Goal: Task Accomplishment & Management: Use online tool/utility

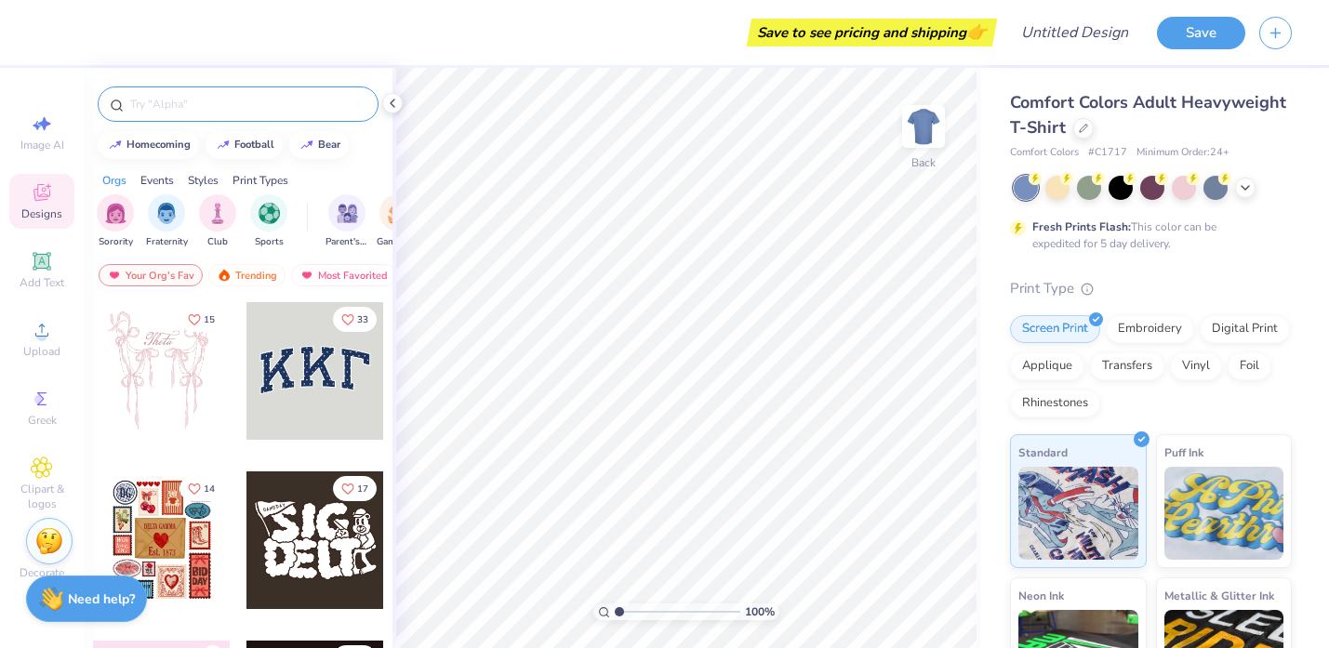
click at [254, 91] on div at bounding box center [238, 103] width 281 height 35
click at [249, 93] on div at bounding box center [238, 103] width 281 height 35
click at [225, 113] on input "text" at bounding box center [247, 104] width 238 height 19
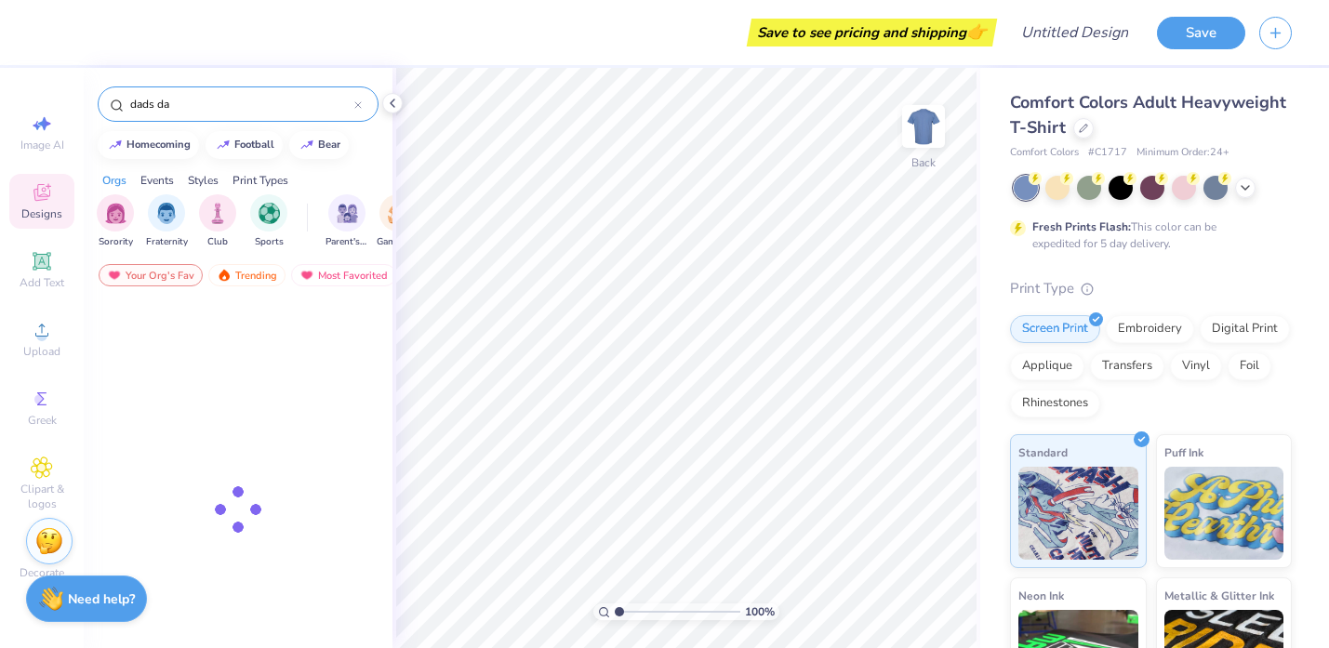
type input "dads day"
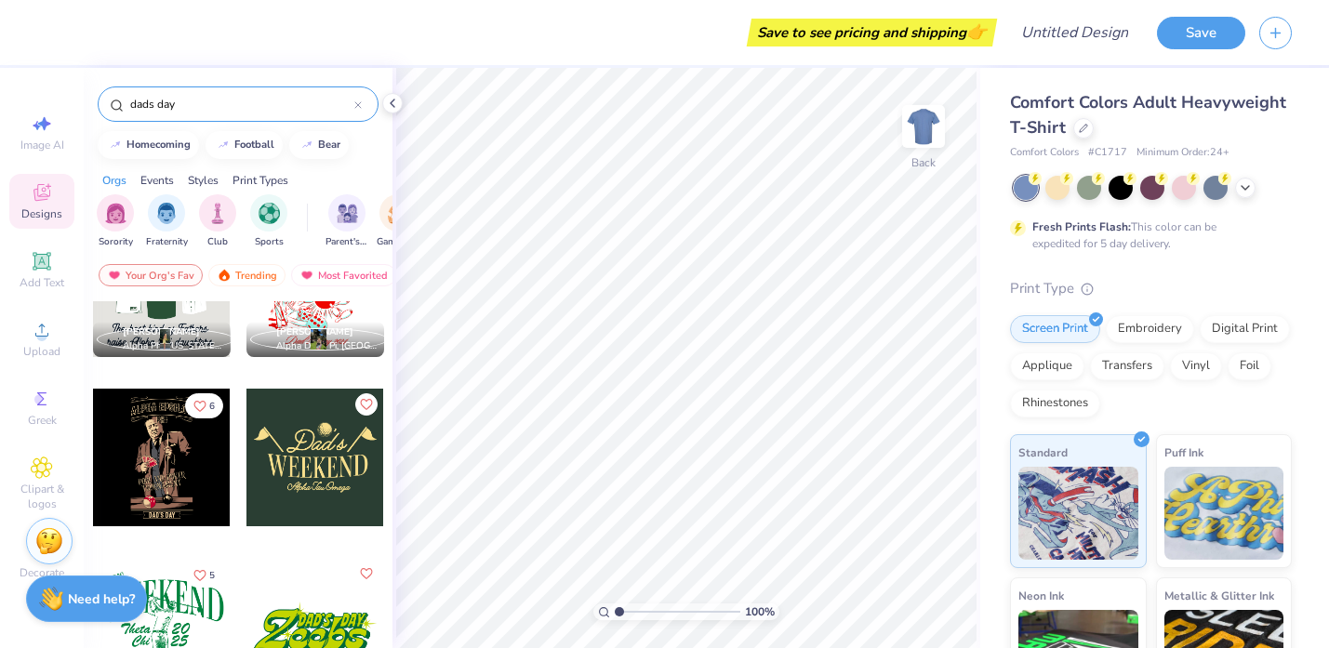
scroll to position [90, 0]
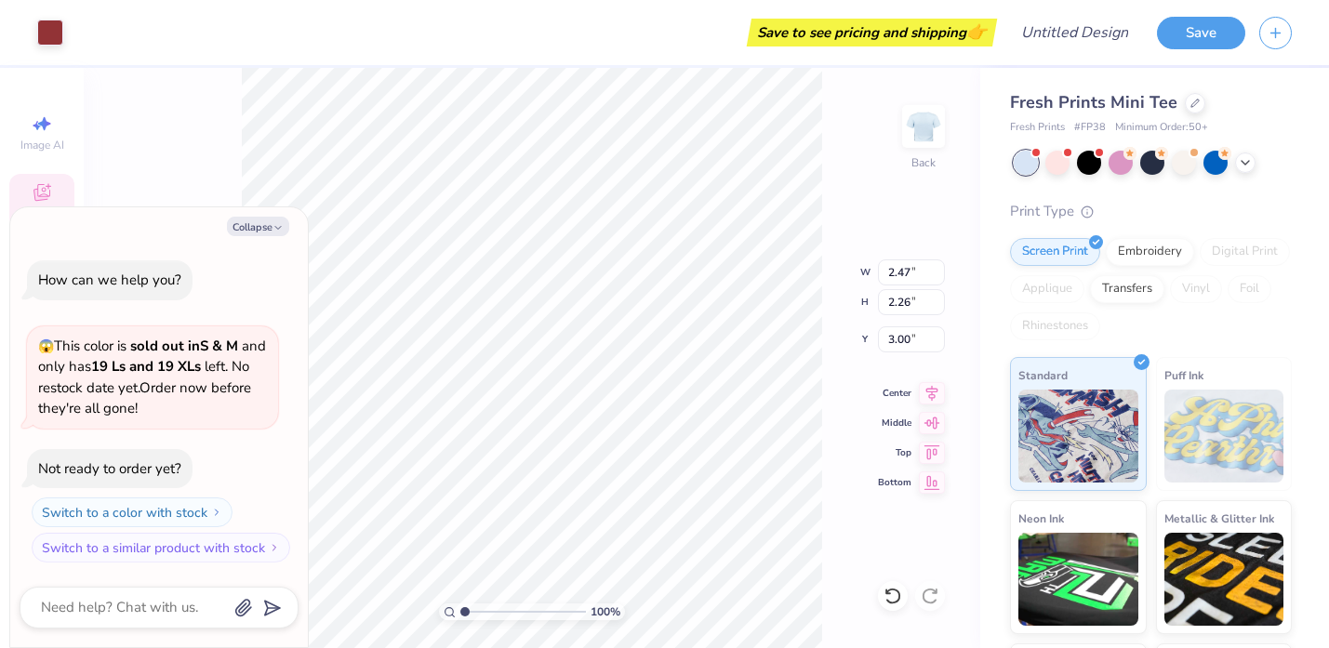
type textarea "x"
type input "2.48"
type textarea "x"
type input "2.47"
click at [259, 224] on button "Collapse" at bounding box center [258, 227] width 62 height 20
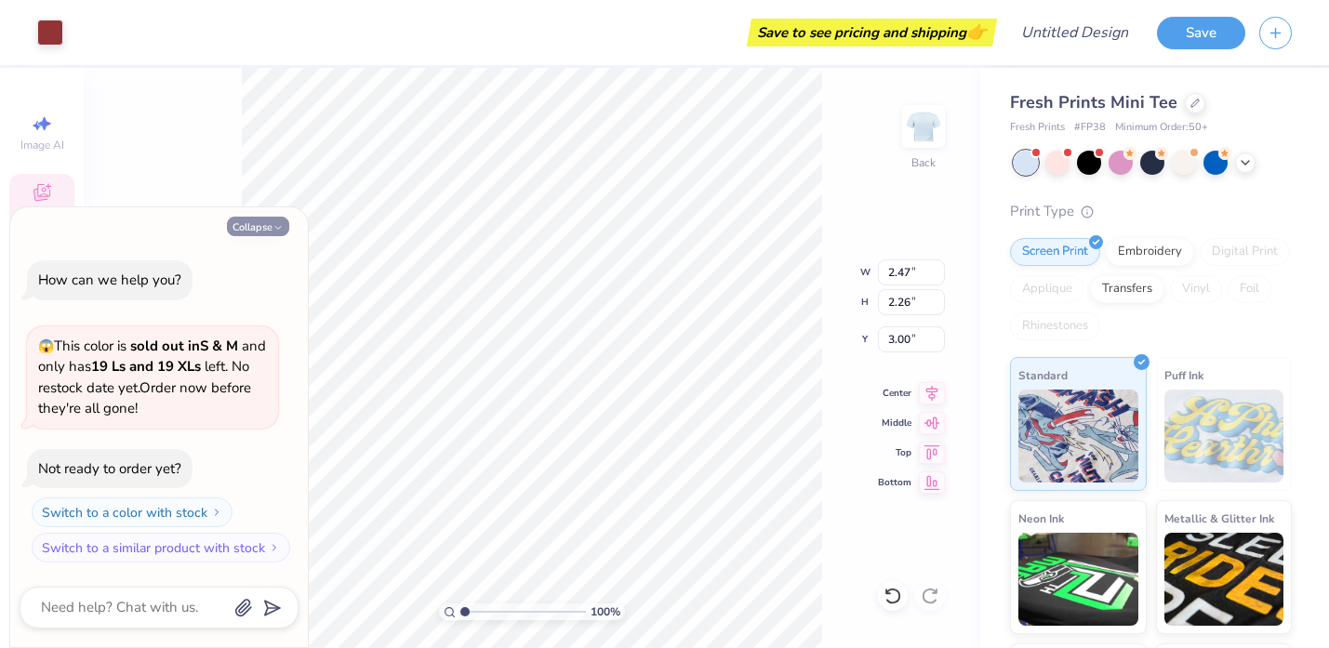
type textarea "x"
